Goal: Information Seeking & Learning: Learn about a topic

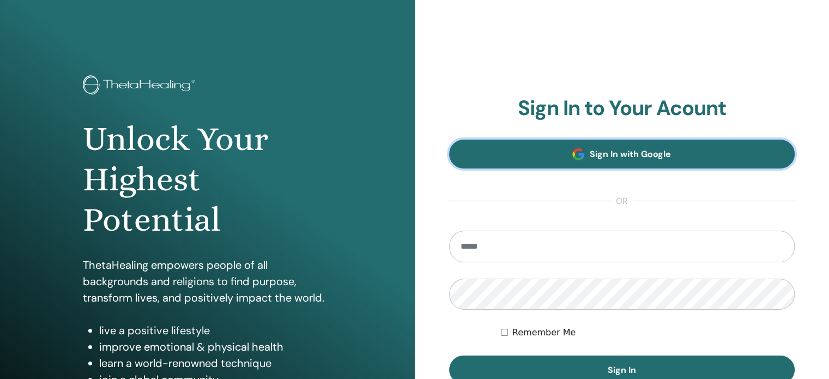
click at [562, 161] on link "Sign In with Google" at bounding box center [622, 154] width 346 height 29
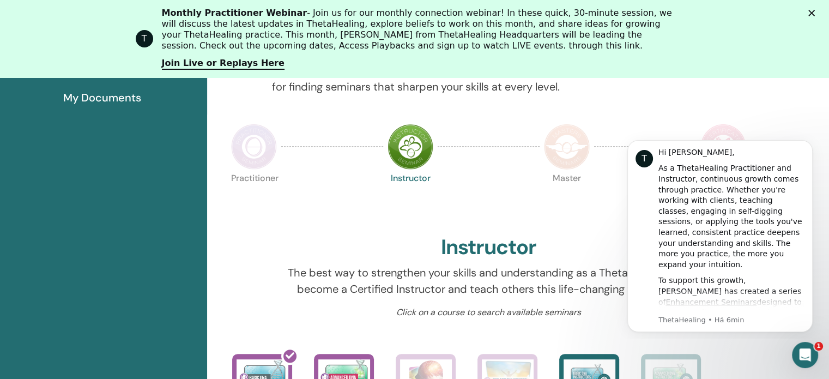
scroll to position [137, 0]
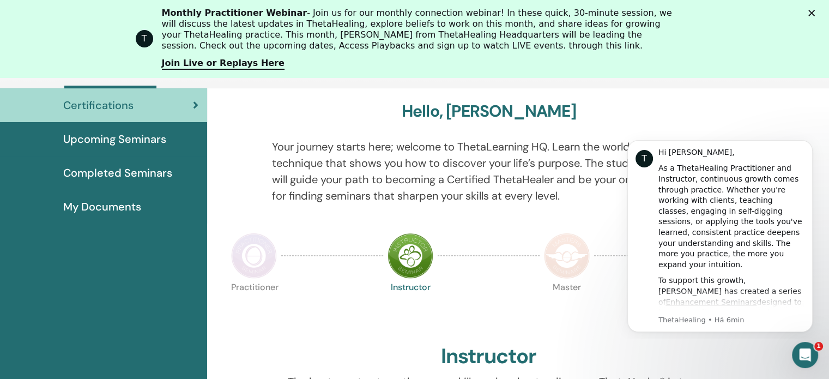
click at [129, 138] on span "Upcoming Seminars" at bounding box center [114, 139] width 103 height 16
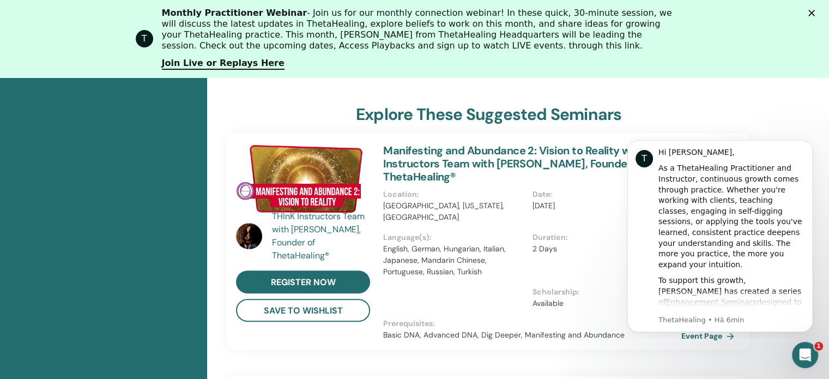
scroll to position [355, 0]
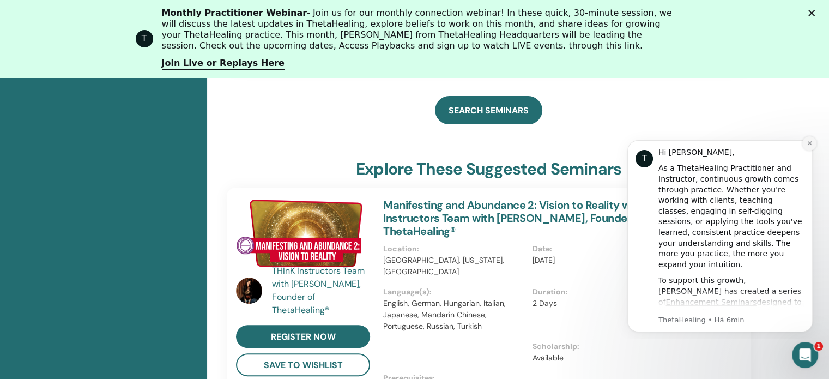
click at [809, 141] on icon "Dismiss notification" at bounding box center [810, 143] width 6 height 6
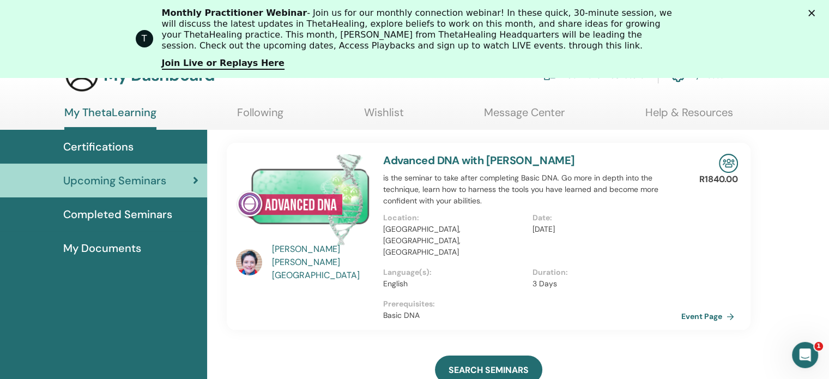
scroll to position [83, 0]
